Goal: Find specific page/section: Find specific page/section

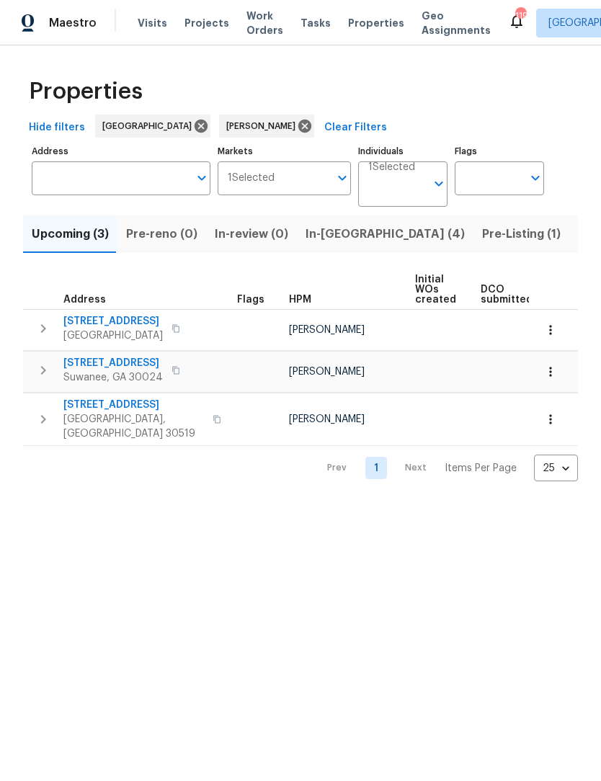
click at [578, 231] on span "Listed (12)" at bounding box center [607, 234] width 59 height 20
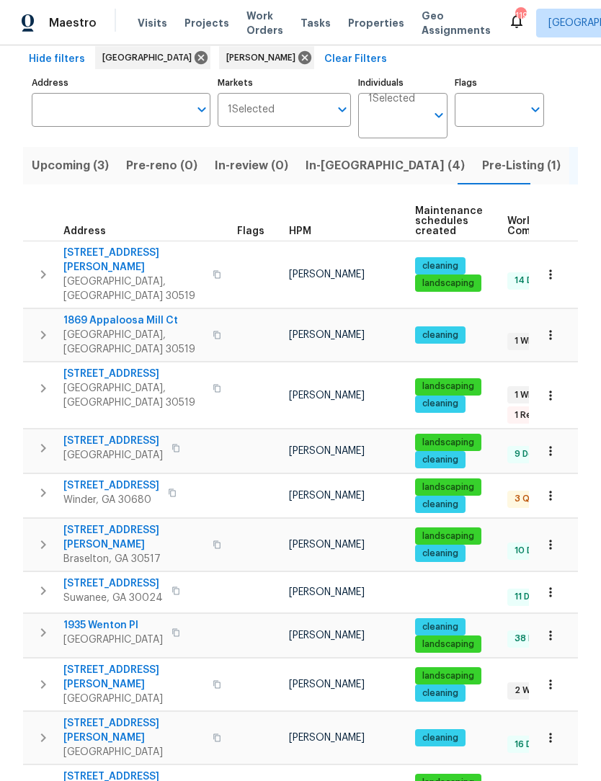
scroll to position [67, 0]
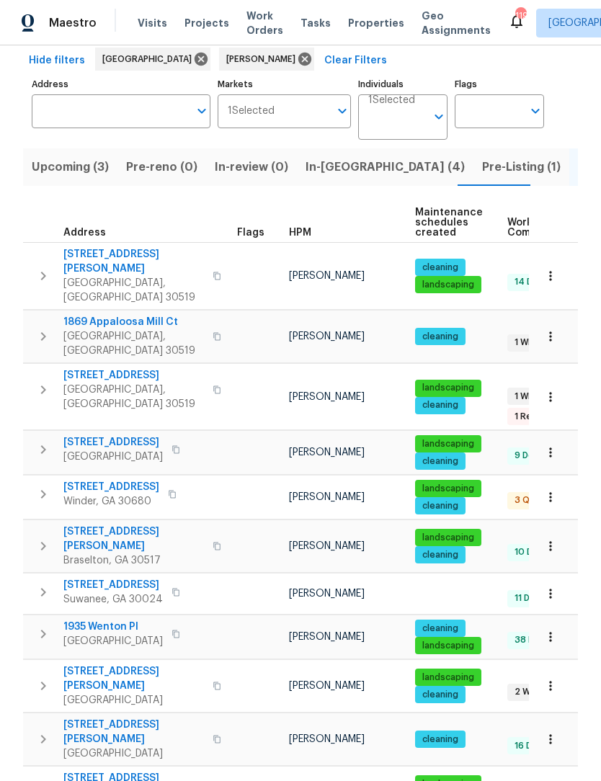
click at [551, 732] on icon "button" at bounding box center [550, 739] width 14 height 14
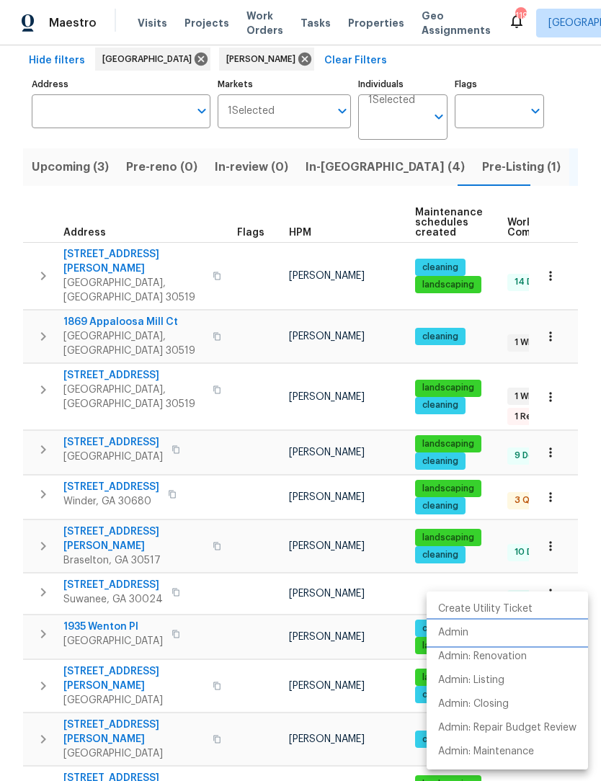
click at [455, 636] on p "Admin" at bounding box center [453, 632] width 30 height 15
